Goal: Task Accomplishment & Management: Complete application form

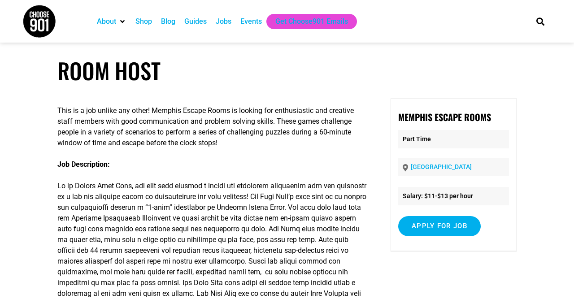
click at [216, 17] on div "Jobs" at bounding box center [224, 21] width 16 height 11
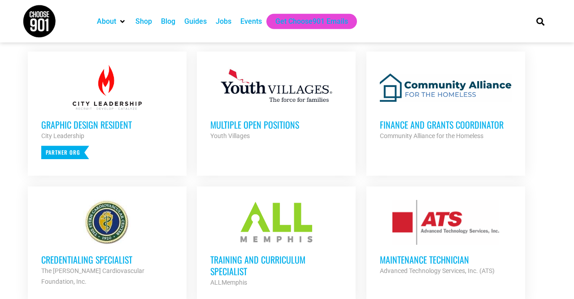
scroll to position [362, 0]
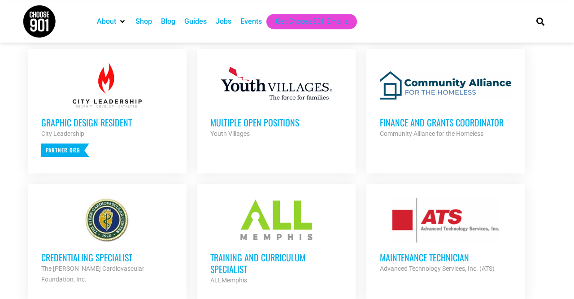
click at [255, 120] on h3 "Multiple Open Positions" at bounding box center [276, 123] width 132 height 12
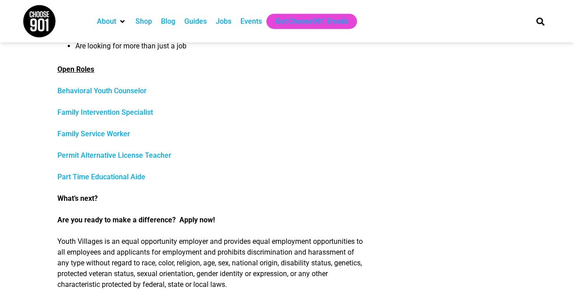
scroll to position [403, 0]
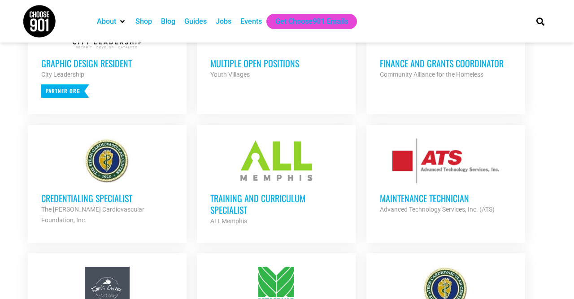
scroll to position [453, 0]
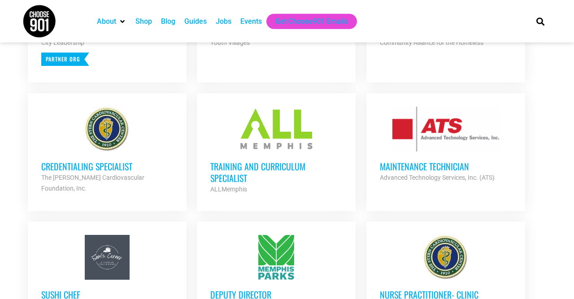
click at [298, 166] on h3 "Training and Curriculum Specialist" at bounding box center [276, 172] width 132 height 23
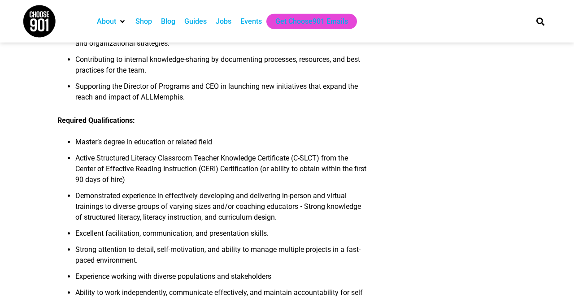
scroll to position [613, 0]
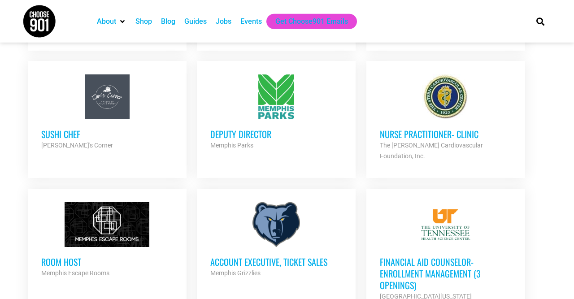
scroll to position [614, 0]
click at [261, 135] on h3 "Deputy Director" at bounding box center [276, 134] width 132 height 12
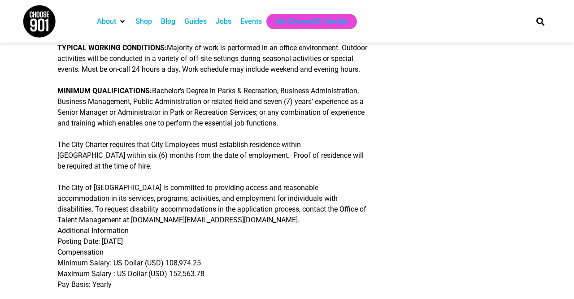
scroll to position [386, 0]
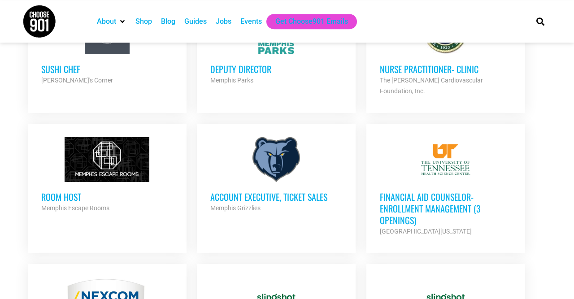
scroll to position [683, 0]
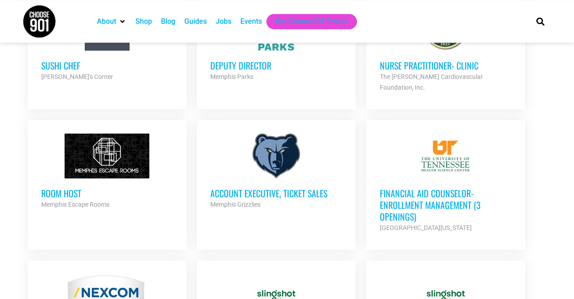
click at [111, 188] on h3 "Room Host" at bounding box center [107, 194] width 132 height 12
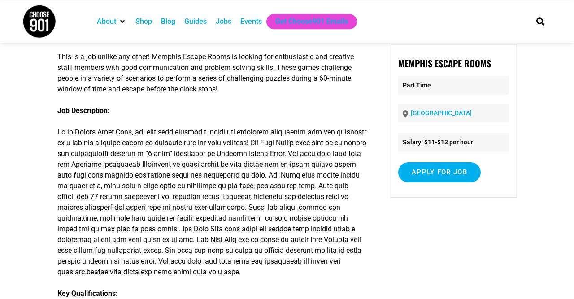
scroll to position [216, 0]
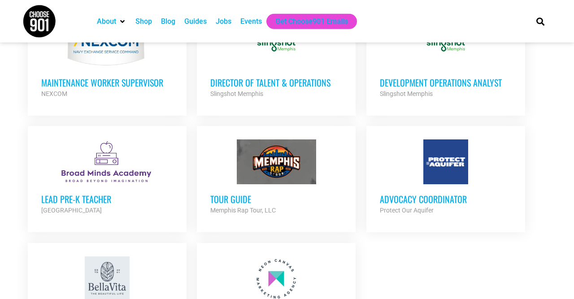
scroll to position [938, 0]
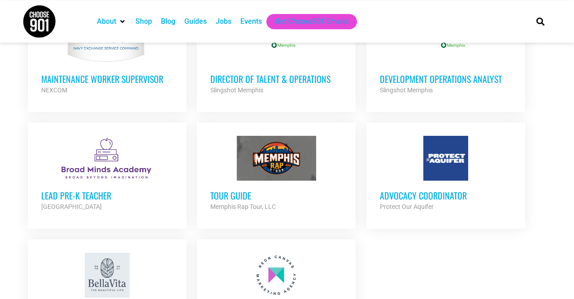
click at [106, 190] on h3 "Lead Pre-K Teacher" at bounding box center [107, 196] width 132 height 12
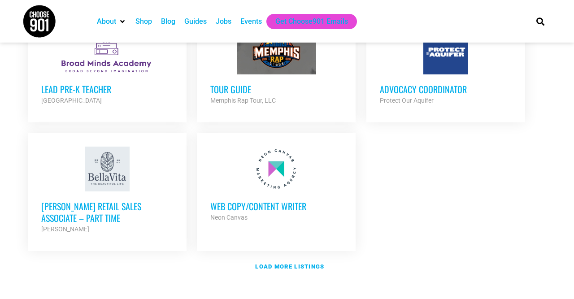
scroll to position [1046, 0]
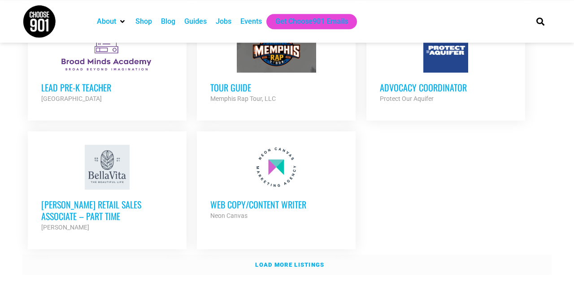
click at [284, 255] on link "Load more listings" at bounding box center [287, 265] width 530 height 21
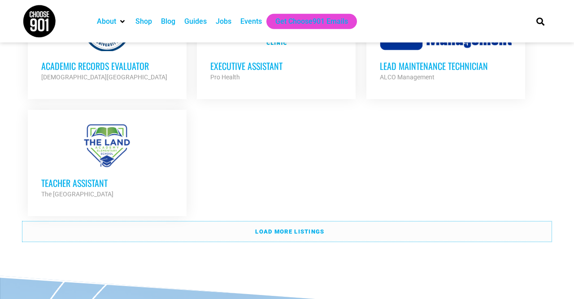
scroll to position [1997, 0]
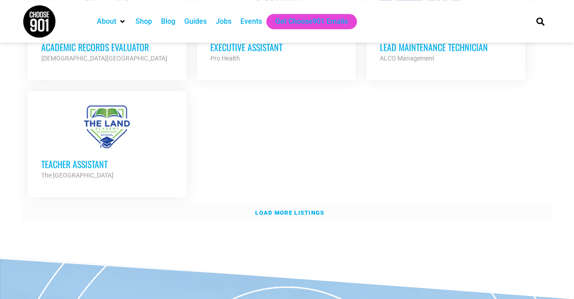
click at [290, 210] on strong "Load more listings" at bounding box center [289, 213] width 69 height 7
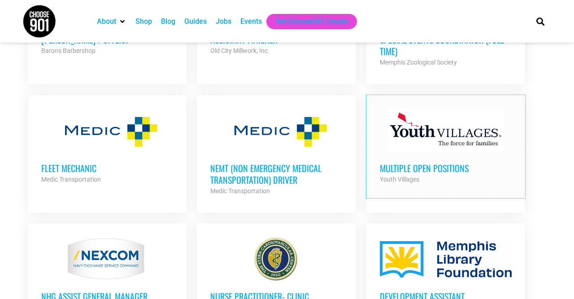
scroll to position [2553, 0]
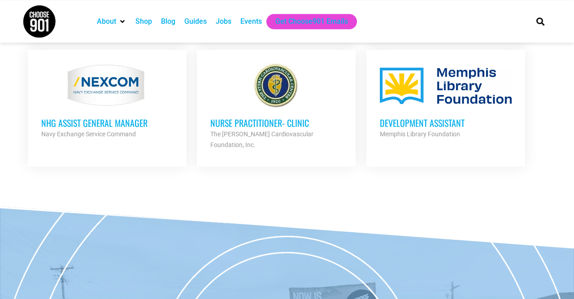
click at [426, 117] on h3 "Development Assistant" at bounding box center [446, 123] width 132 height 12
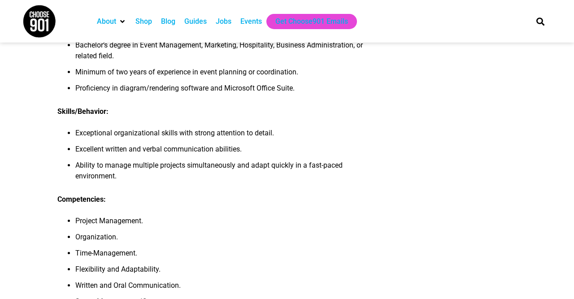
scroll to position [543, 0]
drag, startPoint x: 0, startPoint y: 0, endPoint x: 272, endPoint y: 96, distance: 289.0
click at [272, 96] on ul "Bachelor’s degree in Event Management, Marketing, Hospitality, Business Adminis…" at bounding box center [212, 69] width 311 height 59
click at [272, 83] on li "Minimum of two years of experience in event planning or coordination." at bounding box center [221, 75] width 293 height 16
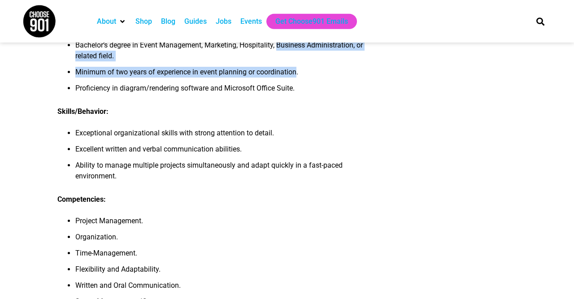
drag, startPoint x: 272, startPoint y: 96, endPoint x: 280, endPoint y: 74, distance: 24.0
click at [280, 74] on ul "Bachelor’s degree in Event Management, Marketing, Hospitality, Business Adminis…" at bounding box center [212, 69] width 311 height 59
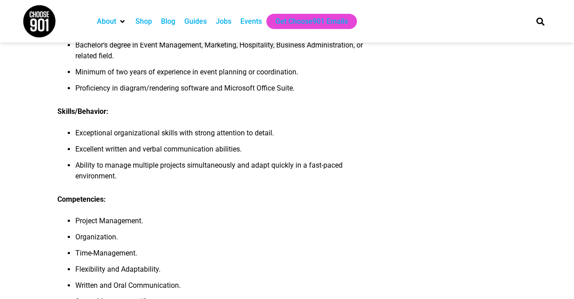
click at [280, 67] on li "Bachelor’s degree in Event Management, Marketing, Hospitality, Business Adminis…" at bounding box center [221, 53] width 293 height 27
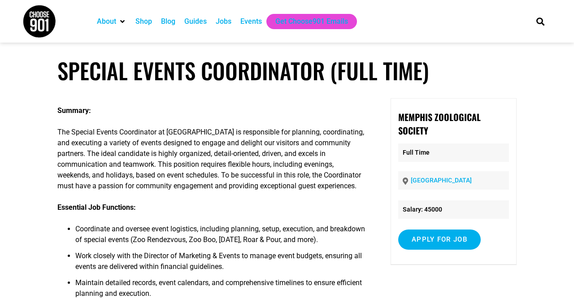
scroll to position [20, 0]
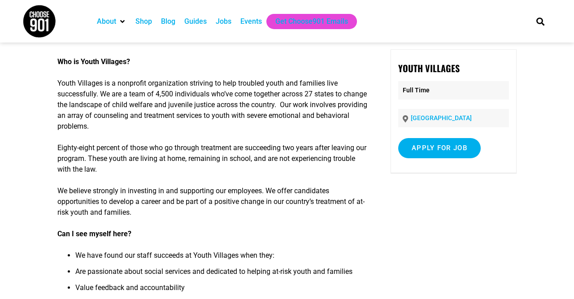
scroll to position [50, 0]
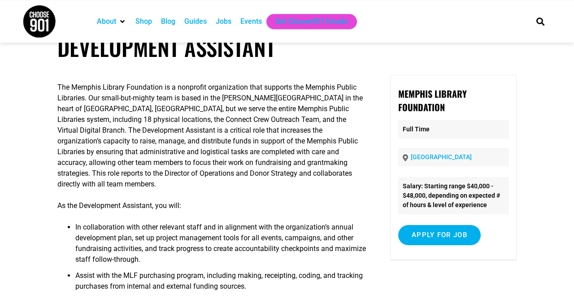
scroll to position [23, 0]
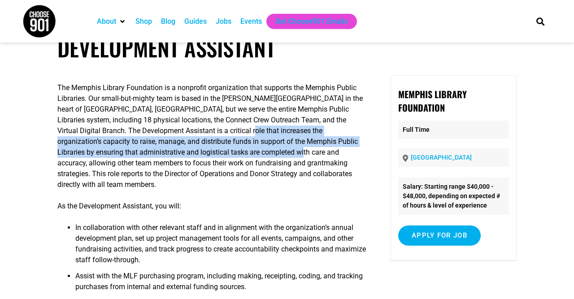
drag, startPoint x: 0, startPoint y: 0, endPoint x: 244, endPoint y: 149, distance: 285.7
click at [244, 149] on p "The Memphis Library Foundation is a nonprofit organization that supports the Me…" at bounding box center [212, 137] width 311 height 108
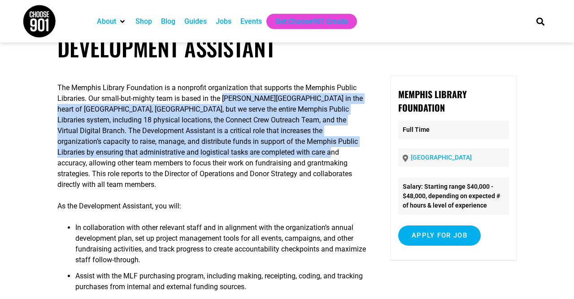
drag, startPoint x: 244, startPoint y: 149, endPoint x: 242, endPoint y: 95, distance: 53.9
click at [242, 95] on p "The Memphis Library Foundation is a nonprofit organization that supports the Me…" at bounding box center [212, 137] width 311 height 108
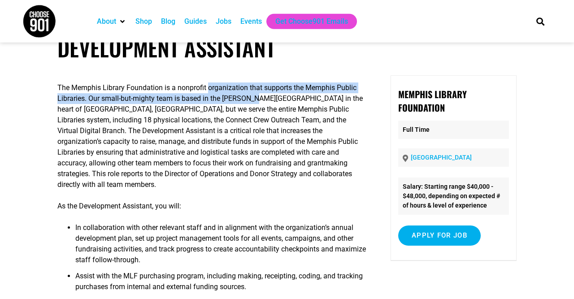
drag, startPoint x: 242, startPoint y: 95, endPoint x: 246, endPoint y: 82, distance: 13.5
click at [246, 82] on div "The Memphis Library Foundation is a nonprofit organization that supports the Me…" at bounding box center [212, 264] width 311 height 379
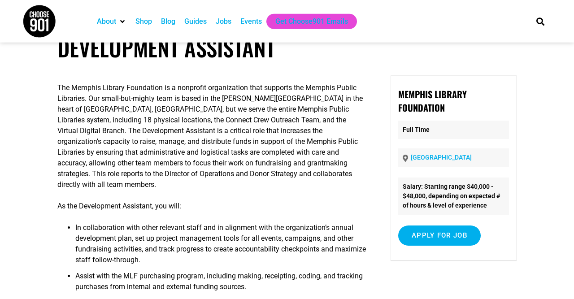
click at [246, 82] on div "The Memphis Library Foundation is a nonprofit organization that supports the Me…" at bounding box center [212, 264] width 311 height 379
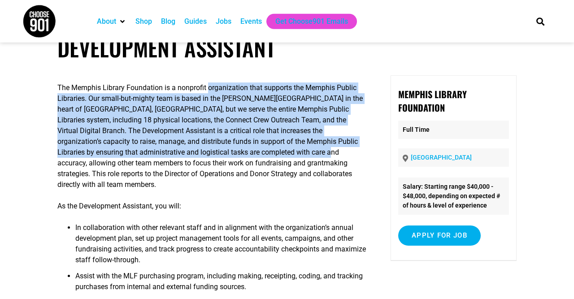
drag, startPoint x: 246, startPoint y: 82, endPoint x: 251, endPoint y: 153, distance: 70.7
click at [251, 153] on div "The Memphis Library Foundation is a nonprofit organization that supports the Me…" at bounding box center [212, 264] width 311 height 379
click at [251, 153] on p "The Memphis Library Foundation is a nonprofit organization that supports the Me…" at bounding box center [212, 137] width 311 height 108
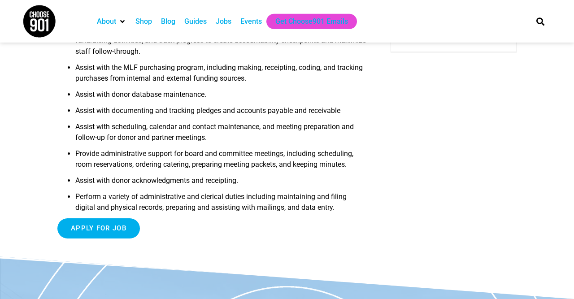
scroll to position [232, 0]
click at [252, 122] on li "Assist with scheduling, calendar and contact maintenance, and meeting preparati…" at bounding box center [221, 135] width 293 height 27
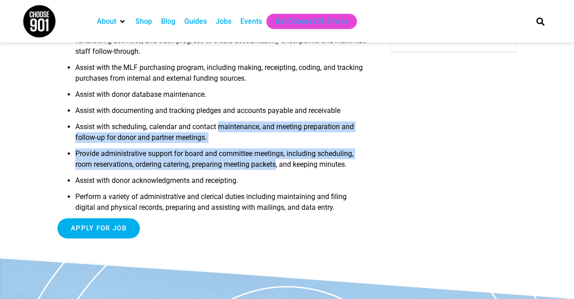
drag, startPoint x: 252, startPoint y: 121, endPoint x: 258, endPoint y: 153, distance: 32.4
click at [258, 153] on ul "In collaboration with other relevant staff and in alignment with the organizati…" at bounding box center [212, 116] width 311 height 205
click at [258, 153] on li "Provide administrative support for board and committee meetings, including sche…" at bounding box center [221, 162] width 293 height 27
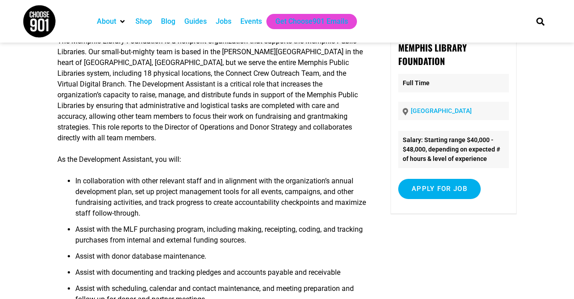
scroll to position [48, 0]
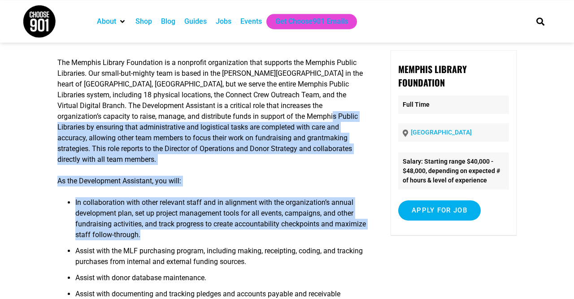
drag, startPoint x: 266, startPoint y: 235, endPoint x: 270, endPoint y: 121, distance: 114.5
click at [270, 121] on div "The Memphis Library Foundation is a nonprofit organization that supports the Me…" at bounding box center [212, 239] width 311 height 379
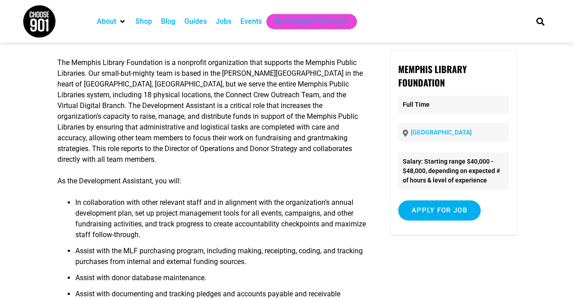
click at [270, 121] on p "The Memphis Library Foundation is a nonprofit organization that supports the Me…" at bounding box center [212, 111] width 311 height 108
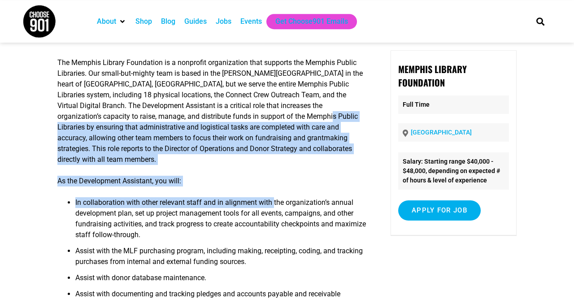
drag, startPoint x: 270, startPoint y: 121, endPoint x: 272, endPoint y: 205, distance: 84.4
click at [272, 205] on div "The Memphis Library Foundation is a nonprofit organization that supports the Me…" at bounding box center [212, 239] width 311 height 379
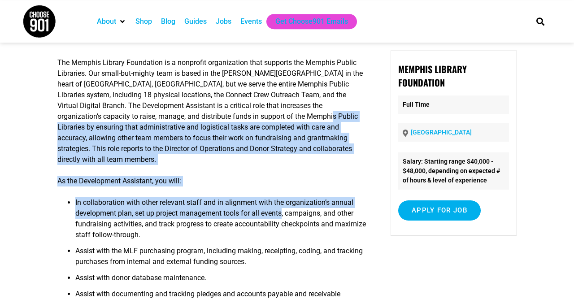
click at [272, 205] on li "In collaboration with other relevant staff and in alignment with the organizati…" at bounding box center [221, 221] width 293 height 48
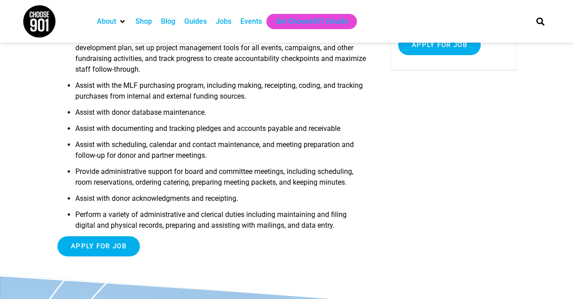
scroll to position [219, 0]
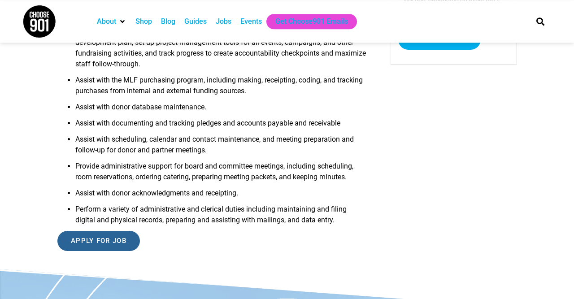
click at [134, 231] on input "Apply for job" at bounding box center [98, 241] width 83 height 20
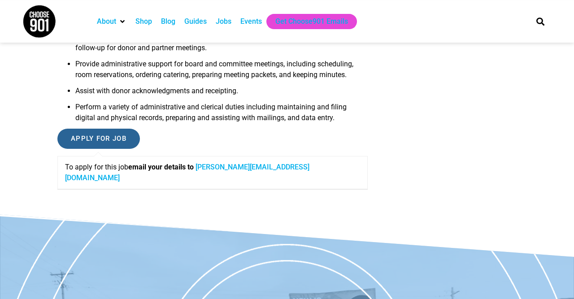
scroll to position [321, 0]
